Goal: Obtain resource: Download file/media

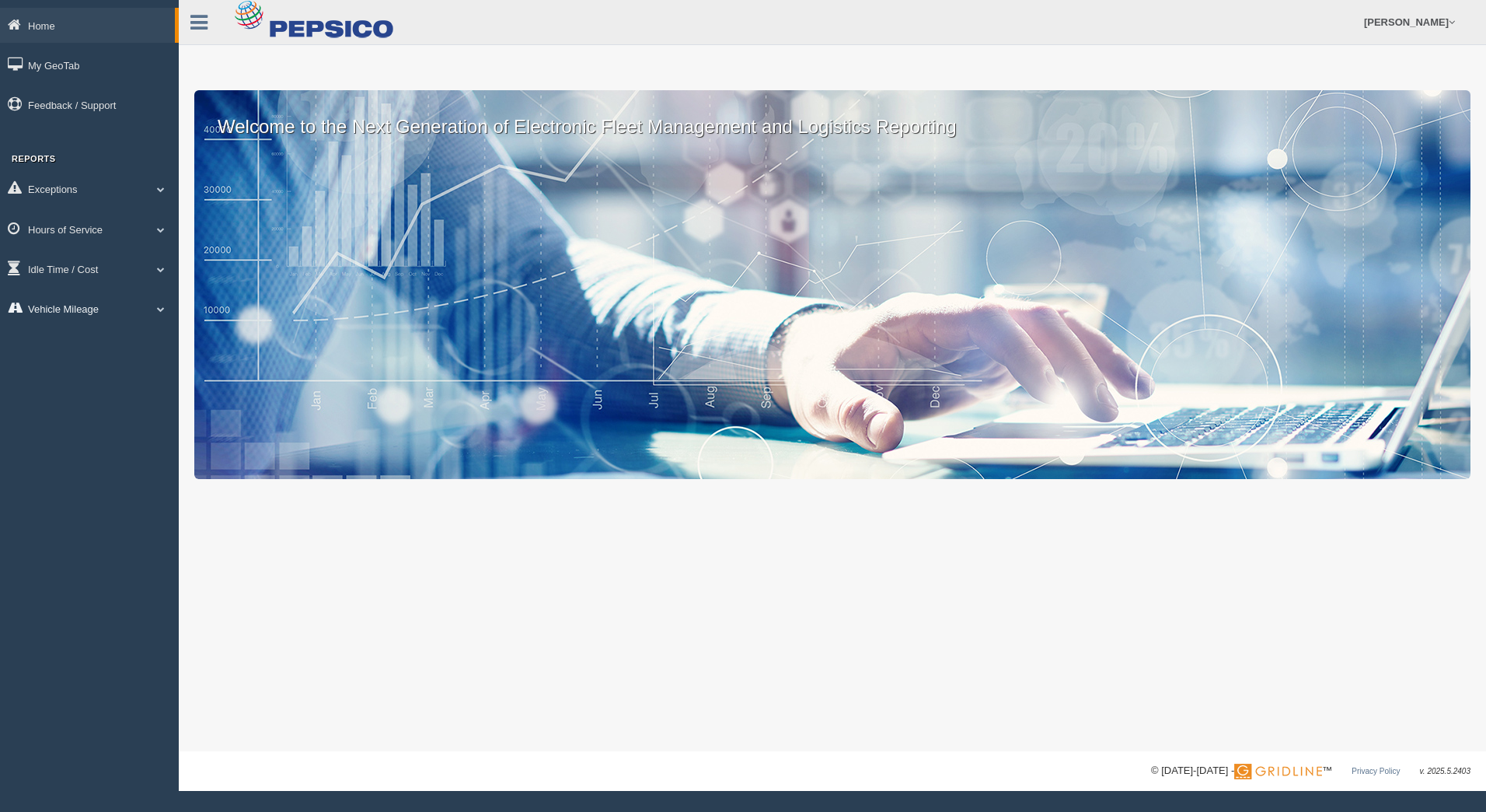
click at [97, 307] on link "Vehicle Mileage" at bounding box center [89, 308] width 179 height 35
click at [110, 341] on link "Vehicle Mileage" at bounding box center [101, 344] width 147 height 28
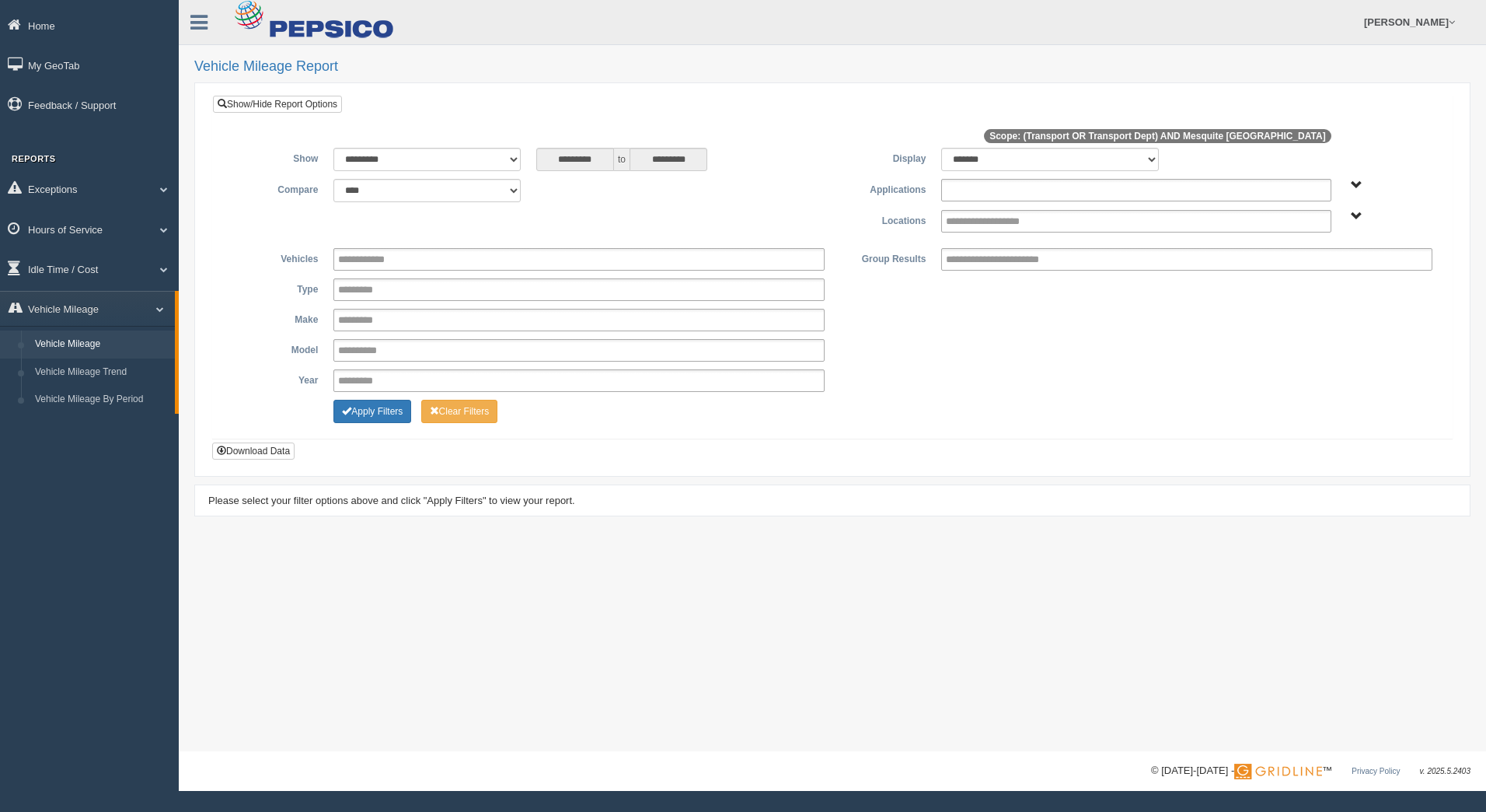
click at [1006, 188] on input "text" at bounding box center [1005, 190] width 118 height 20
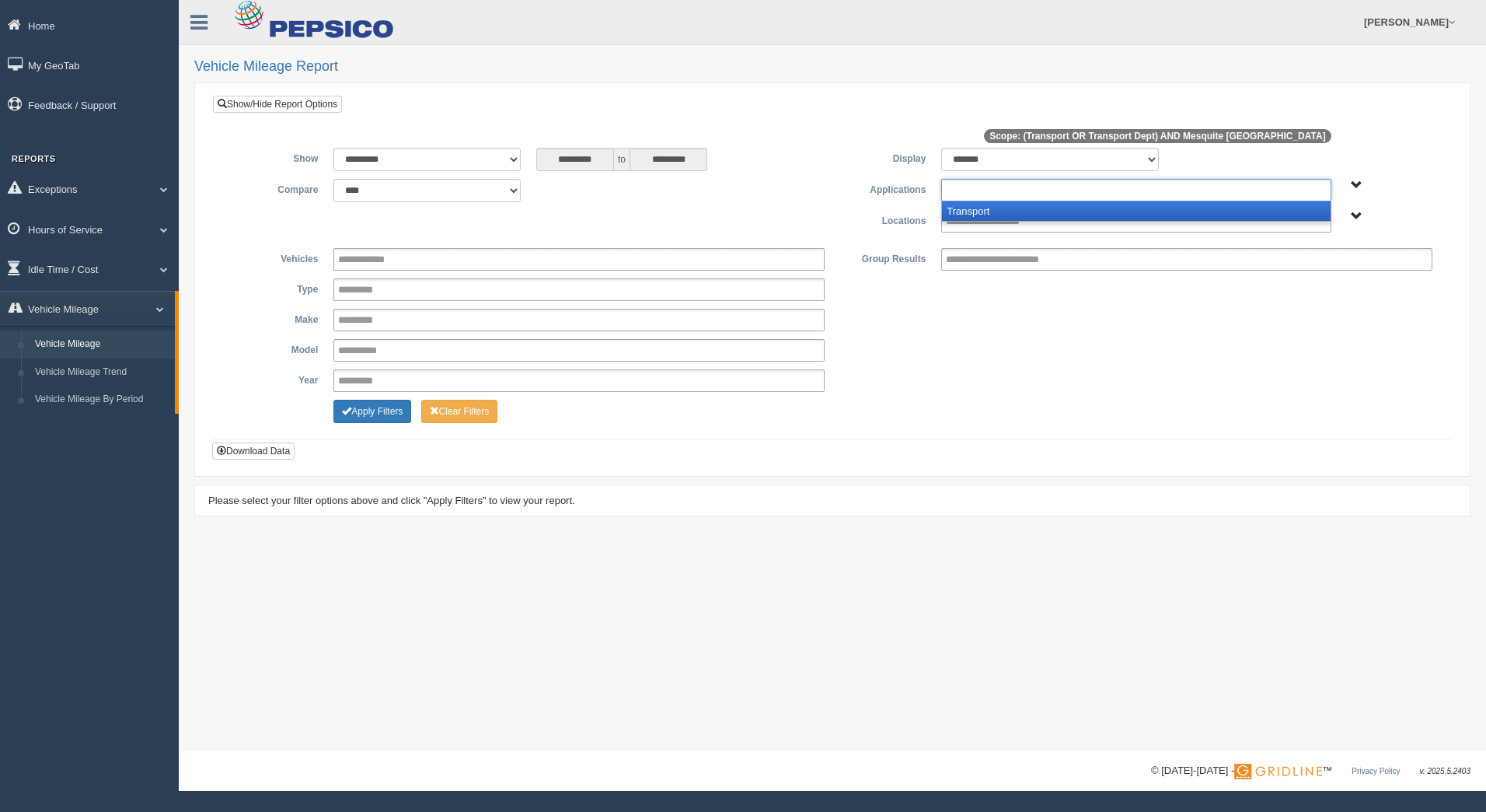
click at [1008, 211] on li "Transport" at bounding box center [1136, 211] width 388 height 20
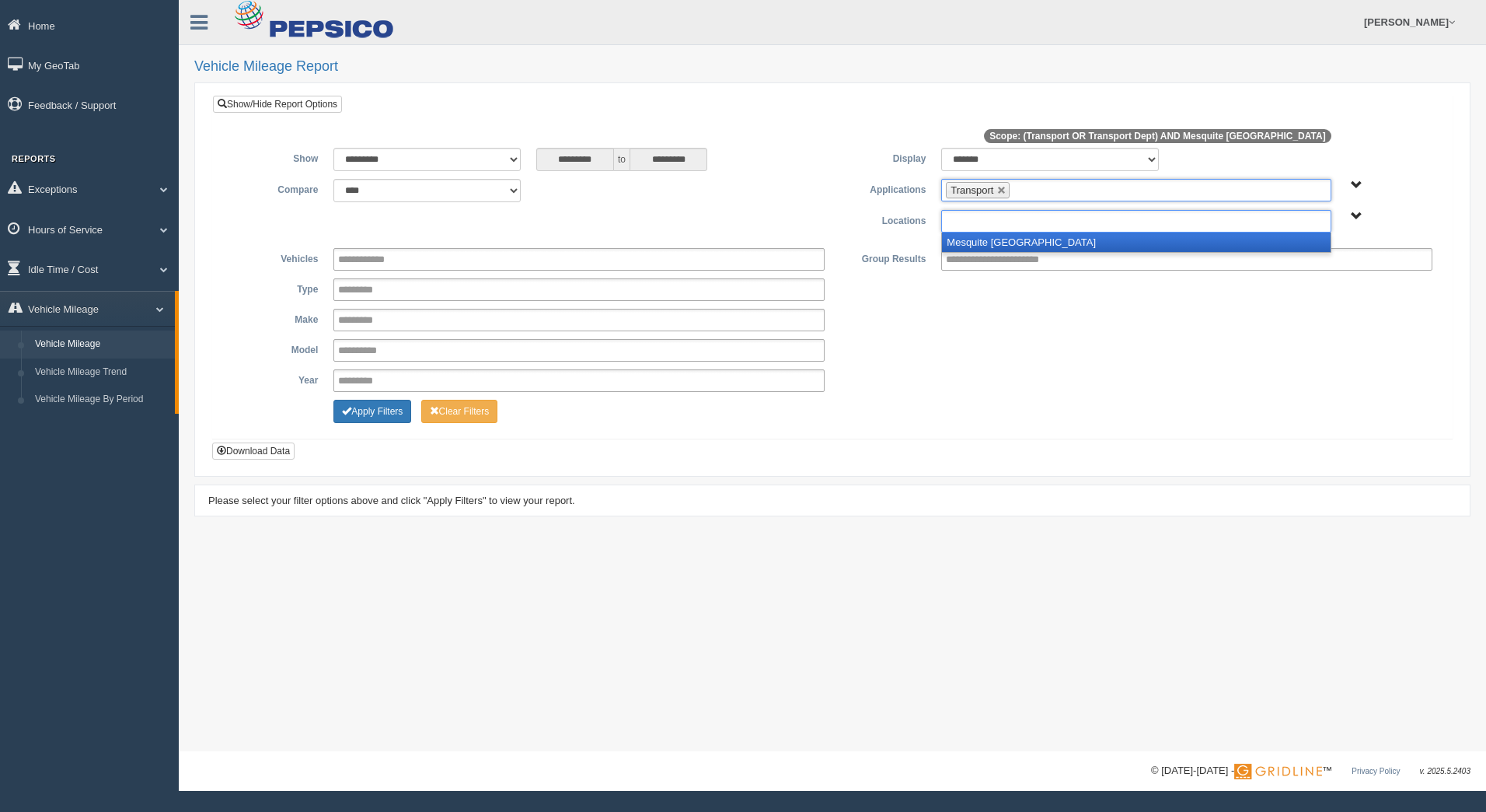
click at [1007, 219] on input "text" at bounding box center [1000, 221] width 108 height 20
click at [1000, 243] on li "Mesquite TX" at bounding box center [1136, 243] width 388 height 20
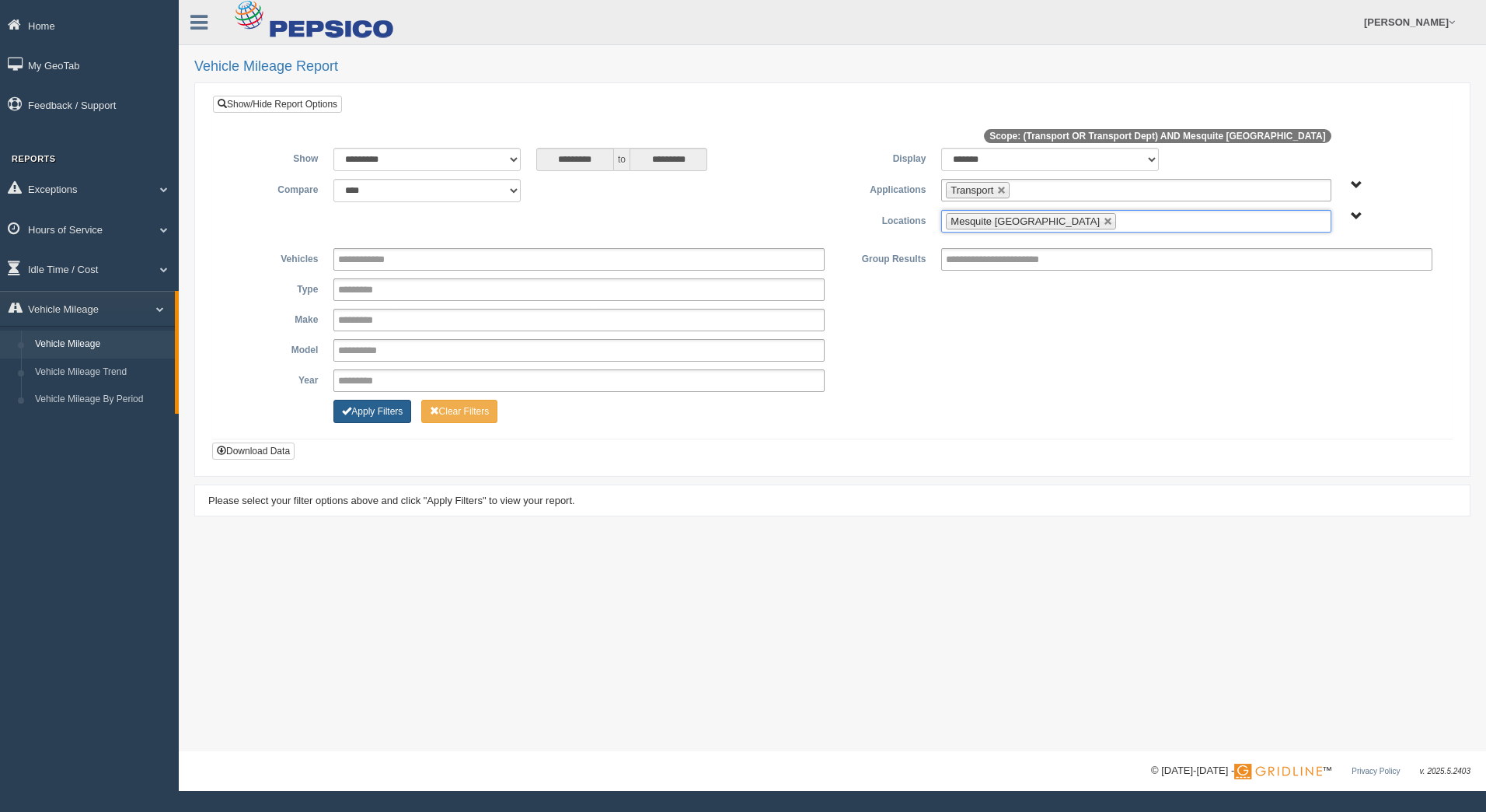
click at [376, 411] on button "Apply Filters" at bounding box center [372, 411] width 78 height 24
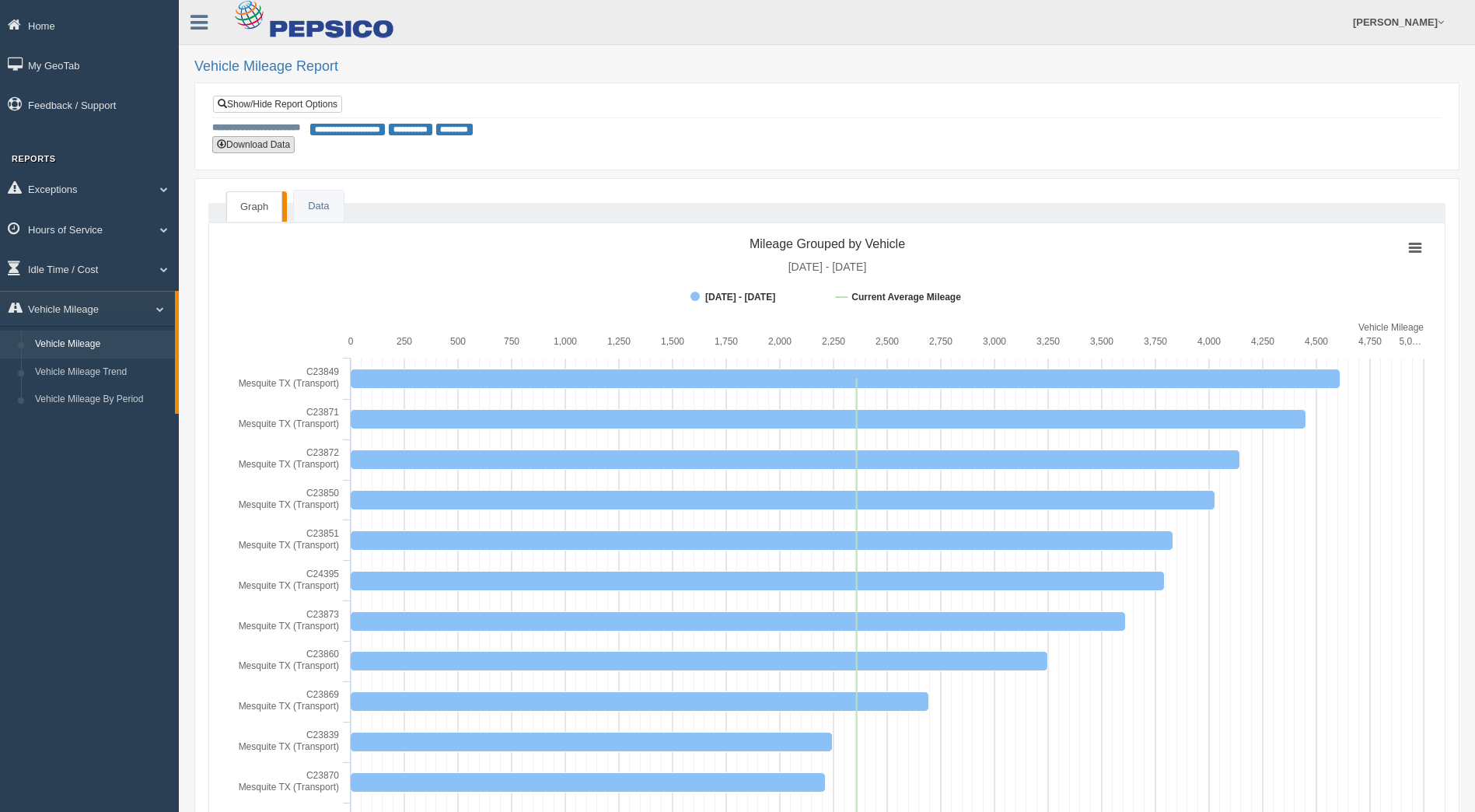
click at [269, 147] on button "Download Data" at bounding box center [254, 144] width 83 height 17
